Goal: Information Seeking & Learning: Learn about a topic

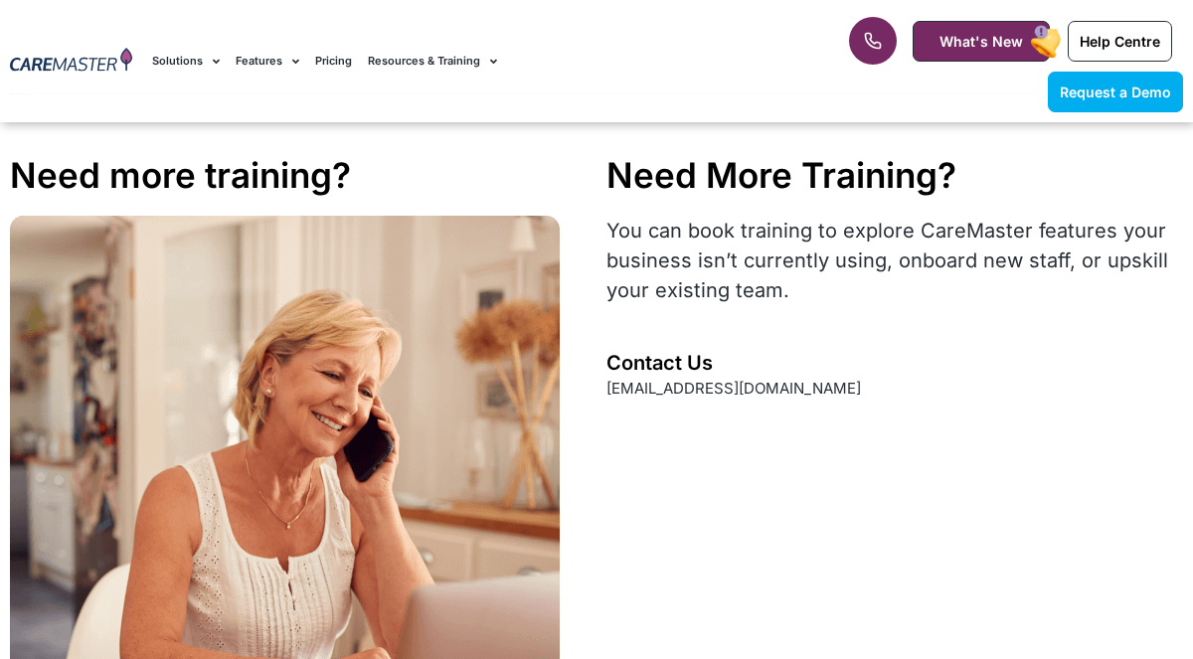
scroll to position [3628, 0]
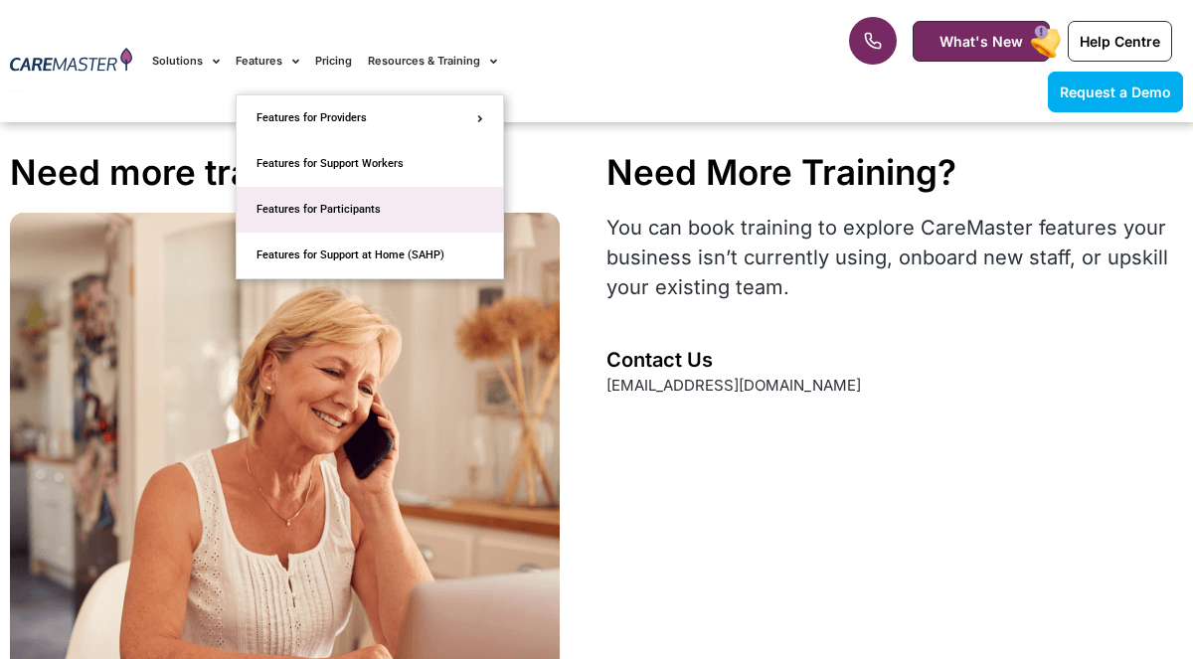
click at [351, 214] on link "Features for Participants" at bounding box center [370, 210] width 266 height 46
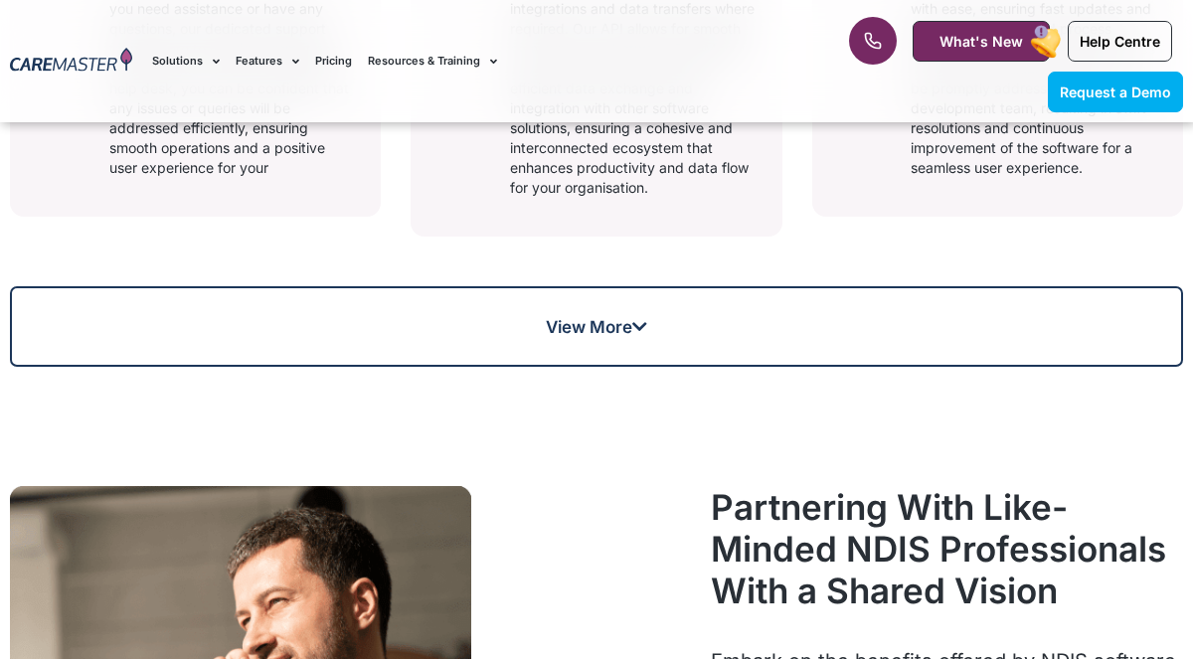
scroll to position [1686, 0]
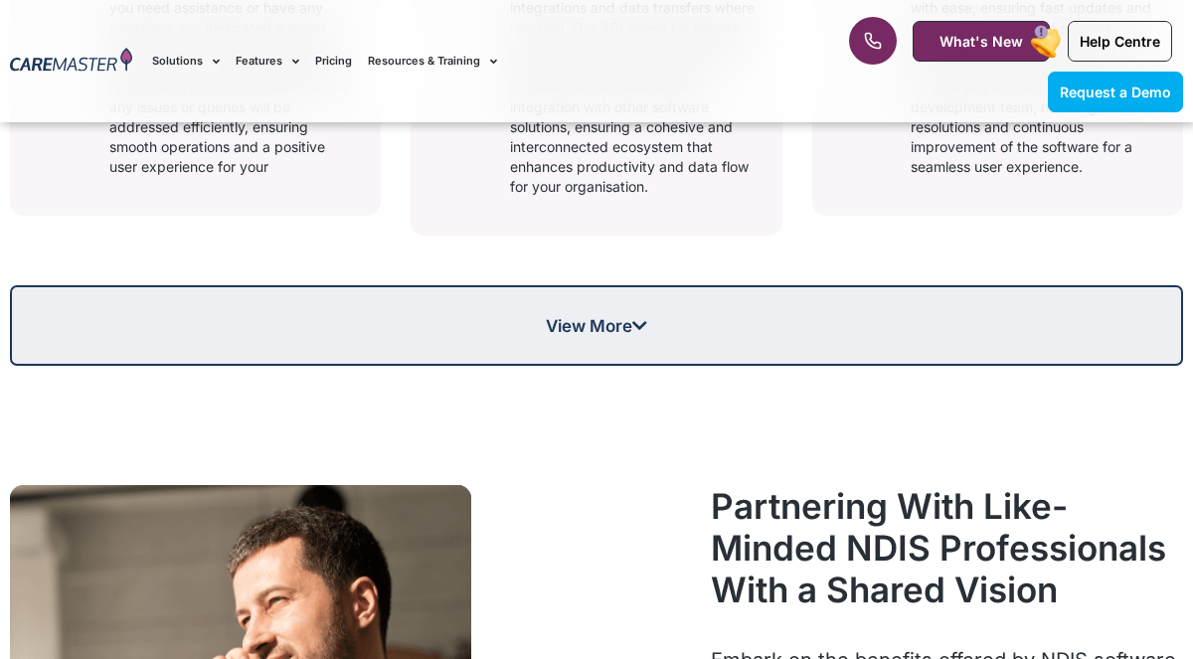
click at [557, 302] on link "View More" at bounding box center [596, 325] width 1173 height 81
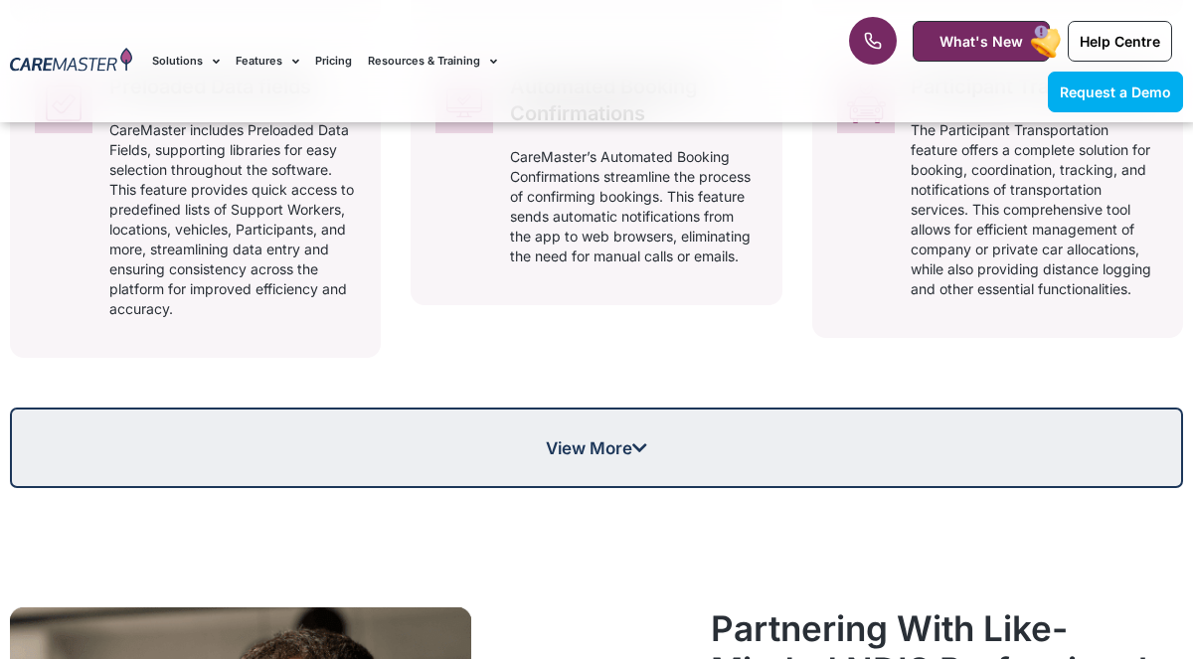
scroll to position [2318, 0]
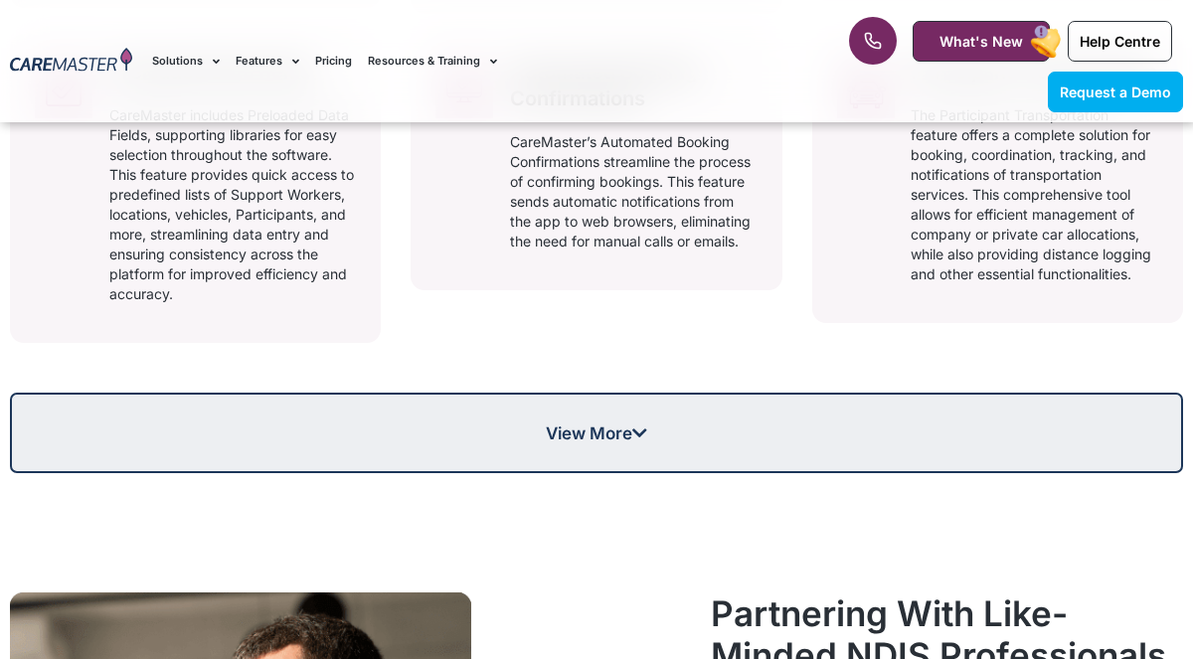
click at [582, 453] on link "View More" at bounding box center [596, 433] width 1173 height 81
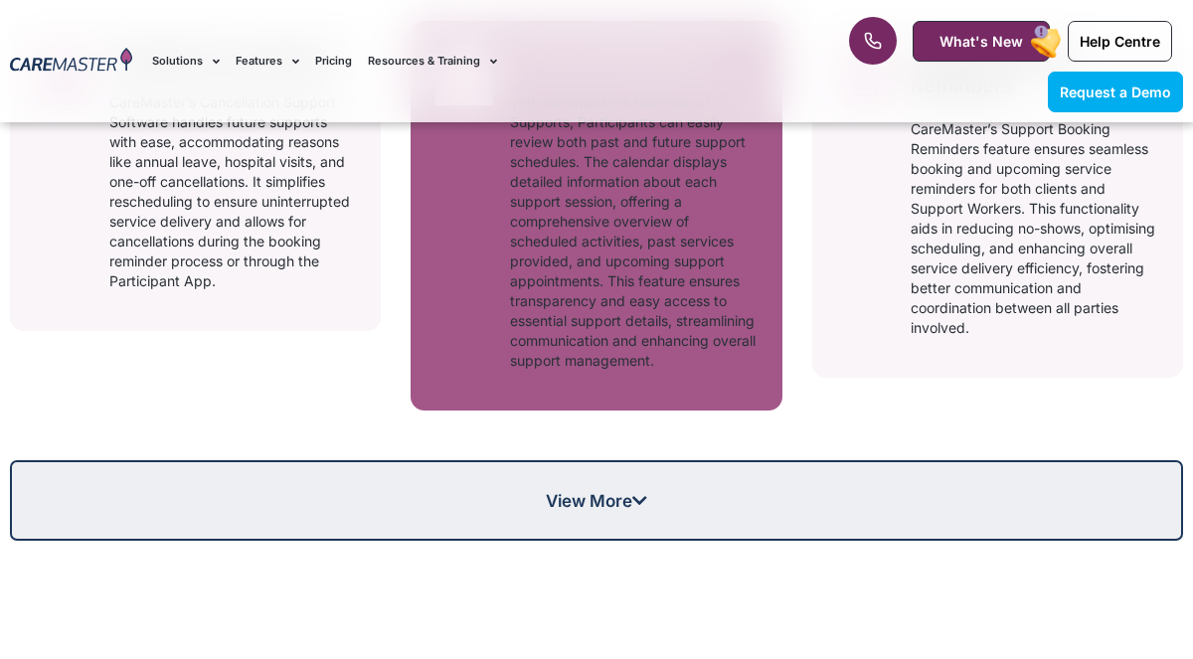
scroll to position [3035, 0]
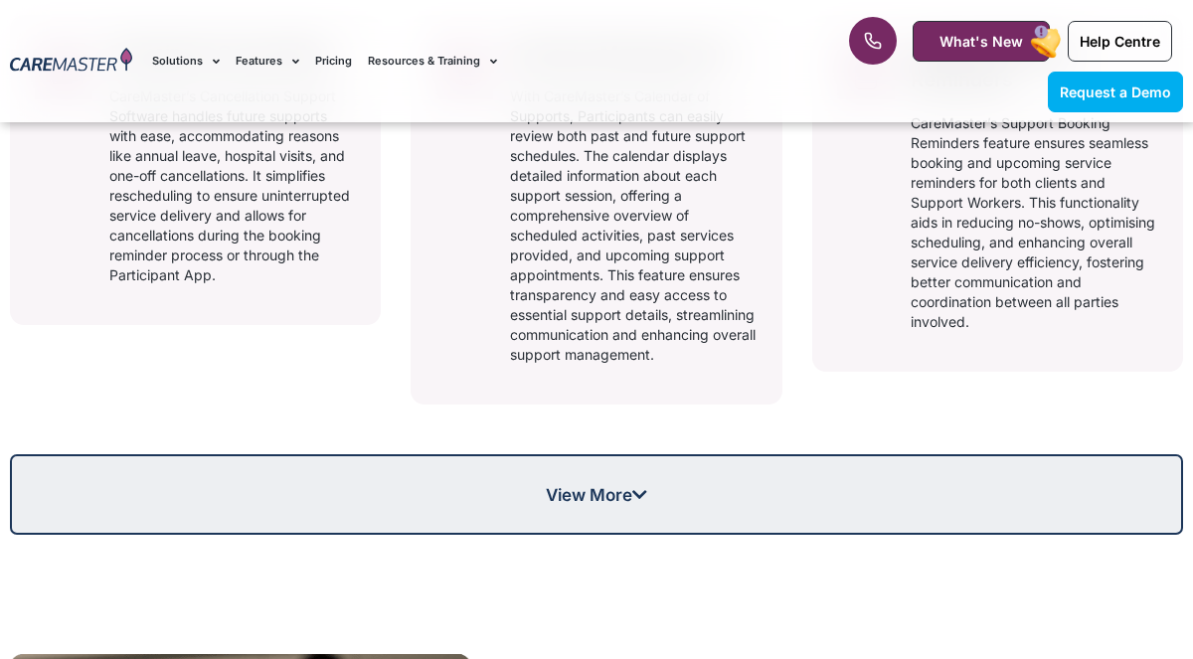
click at [611, 503] on span "View More" at bounding box center [596, 494] width 101 height 17
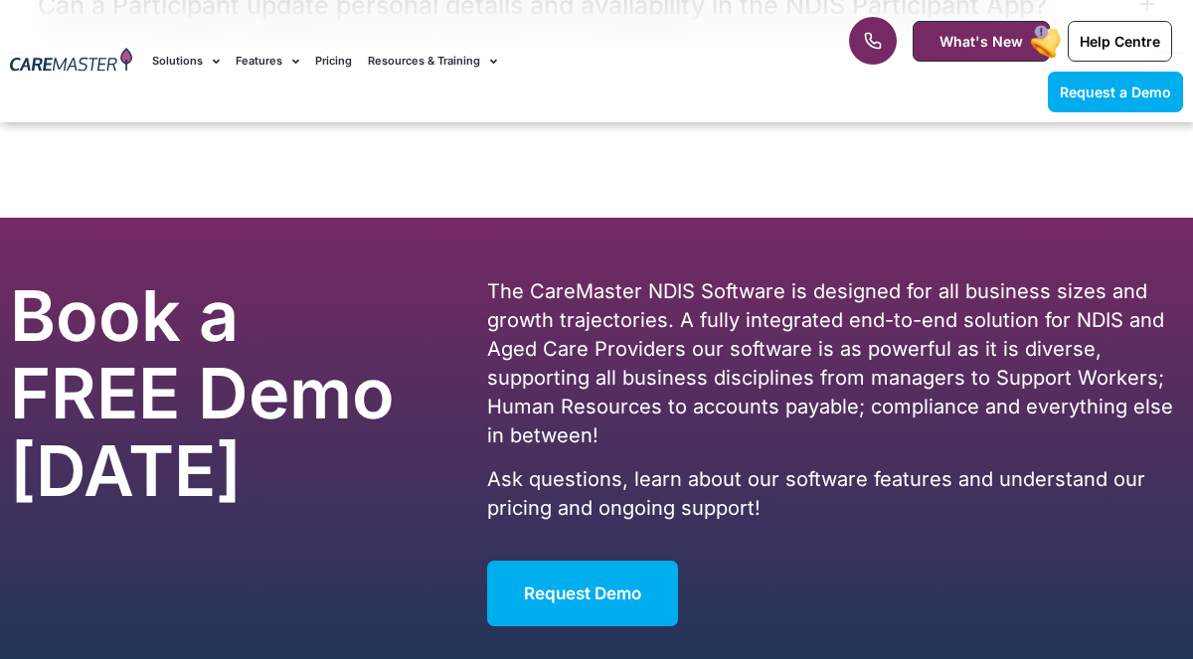
scroll to position [9001, 0]
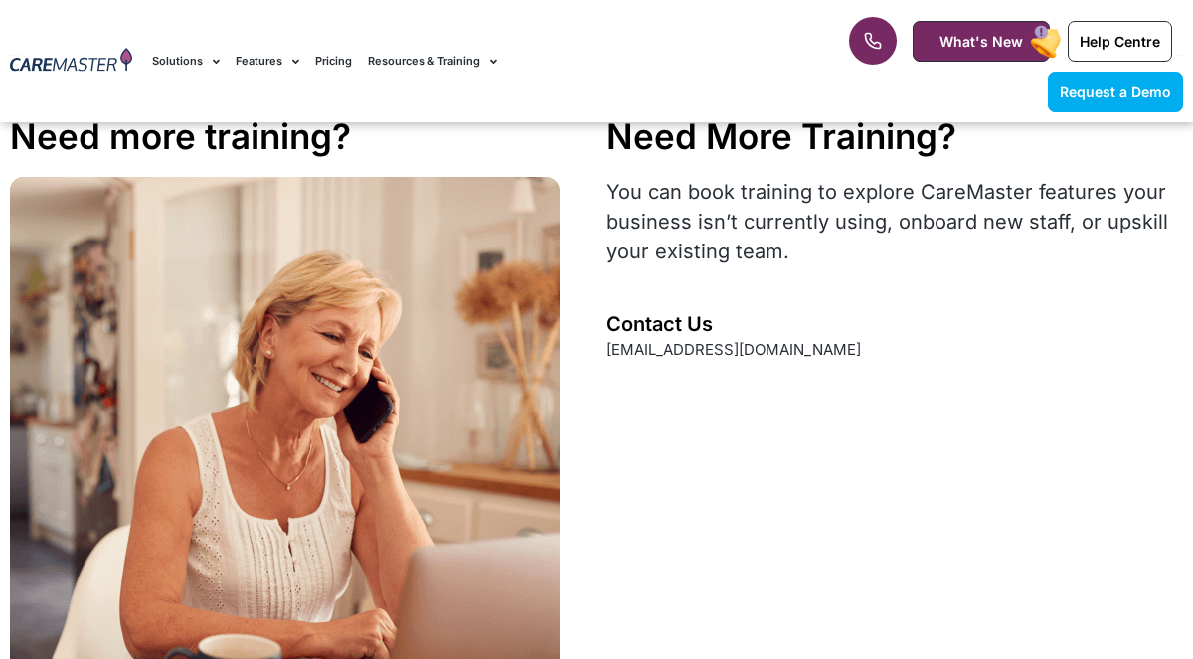
scroll to position [3628, 0]
